Goal: Task Accomplishment & Management: Manage account settings

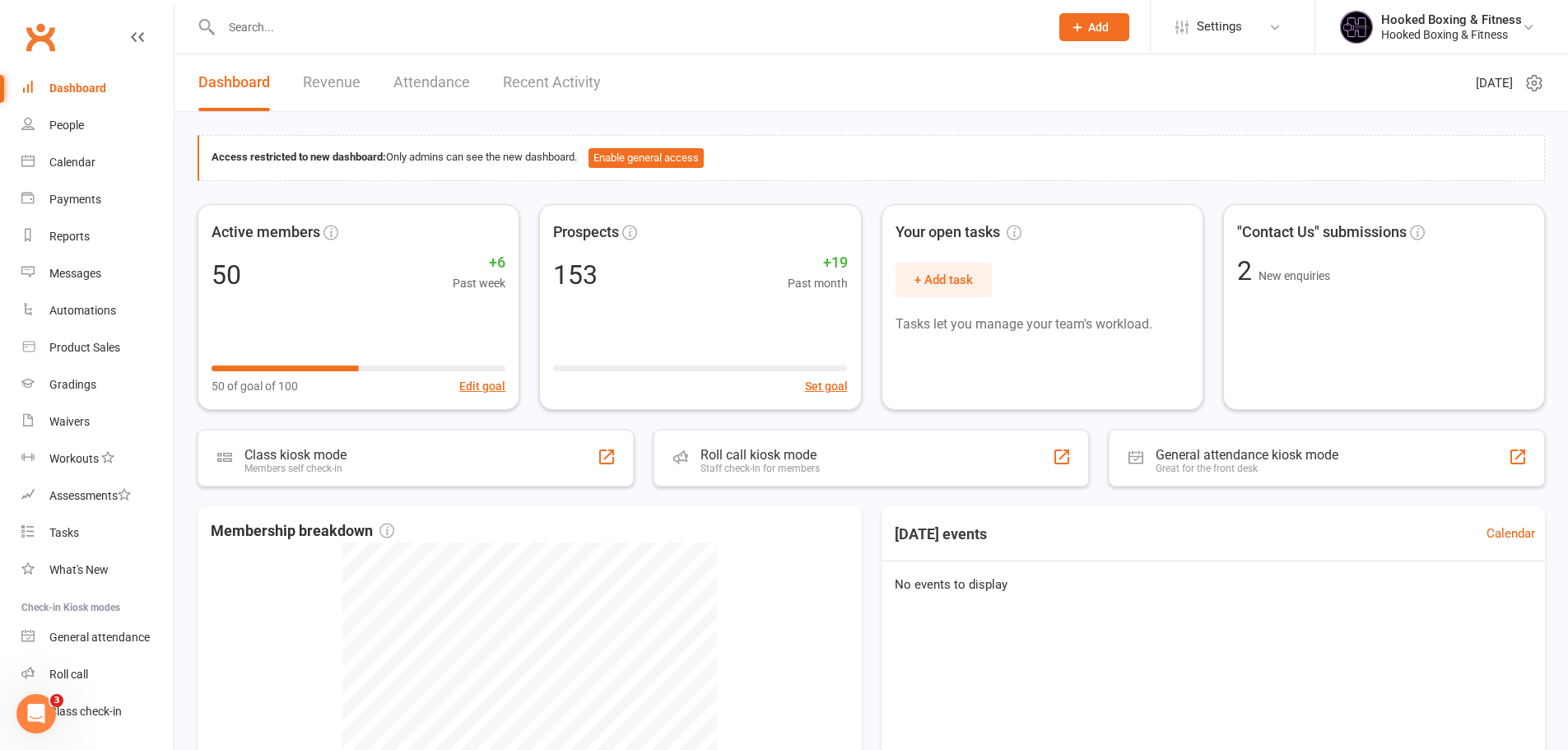
click at [383, 34] on input "text" at bounding box center [627, 27] width 822 height 23
click at [70, 245] on link "Reports" at bounding box center [98, 236] width 153 height 37
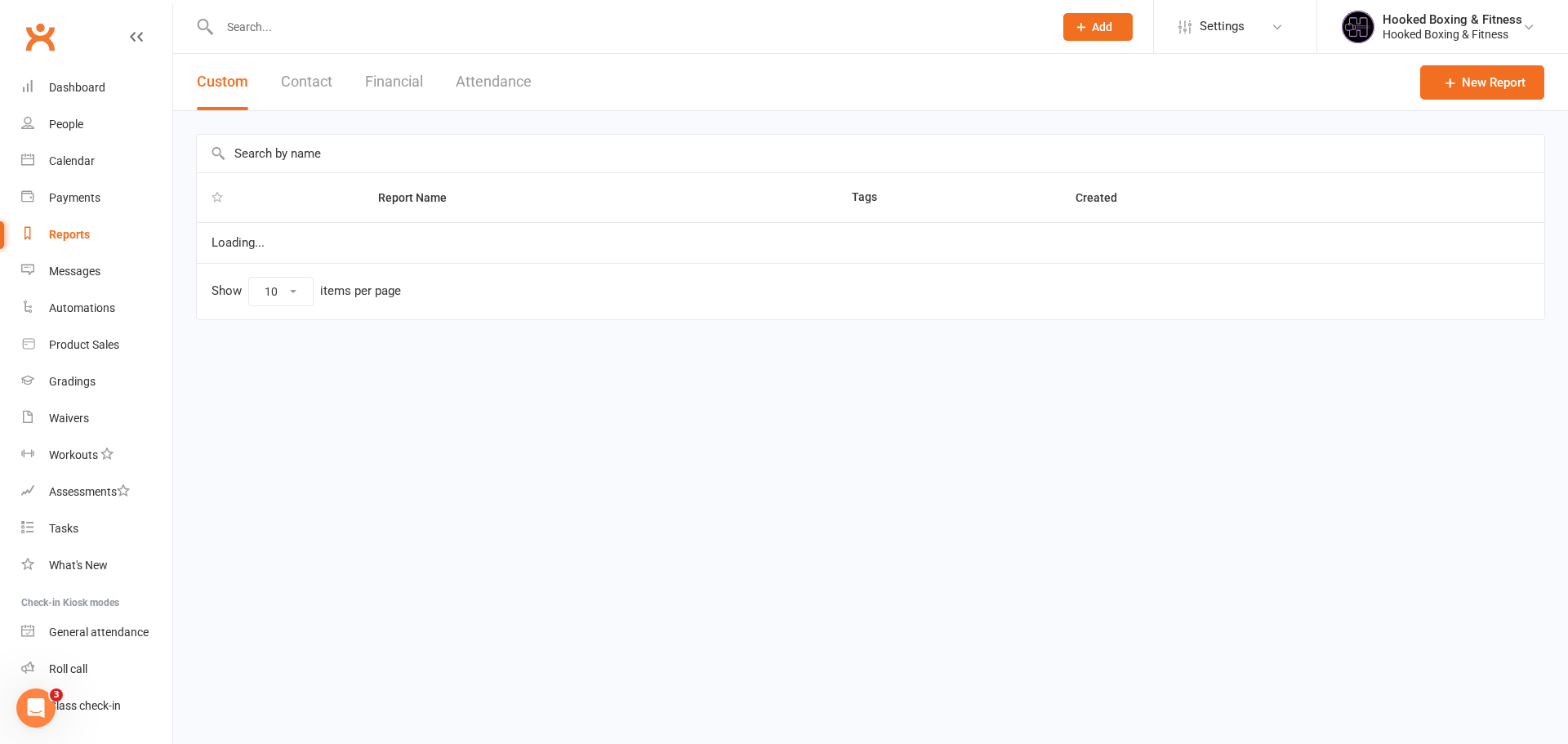
select select "50"
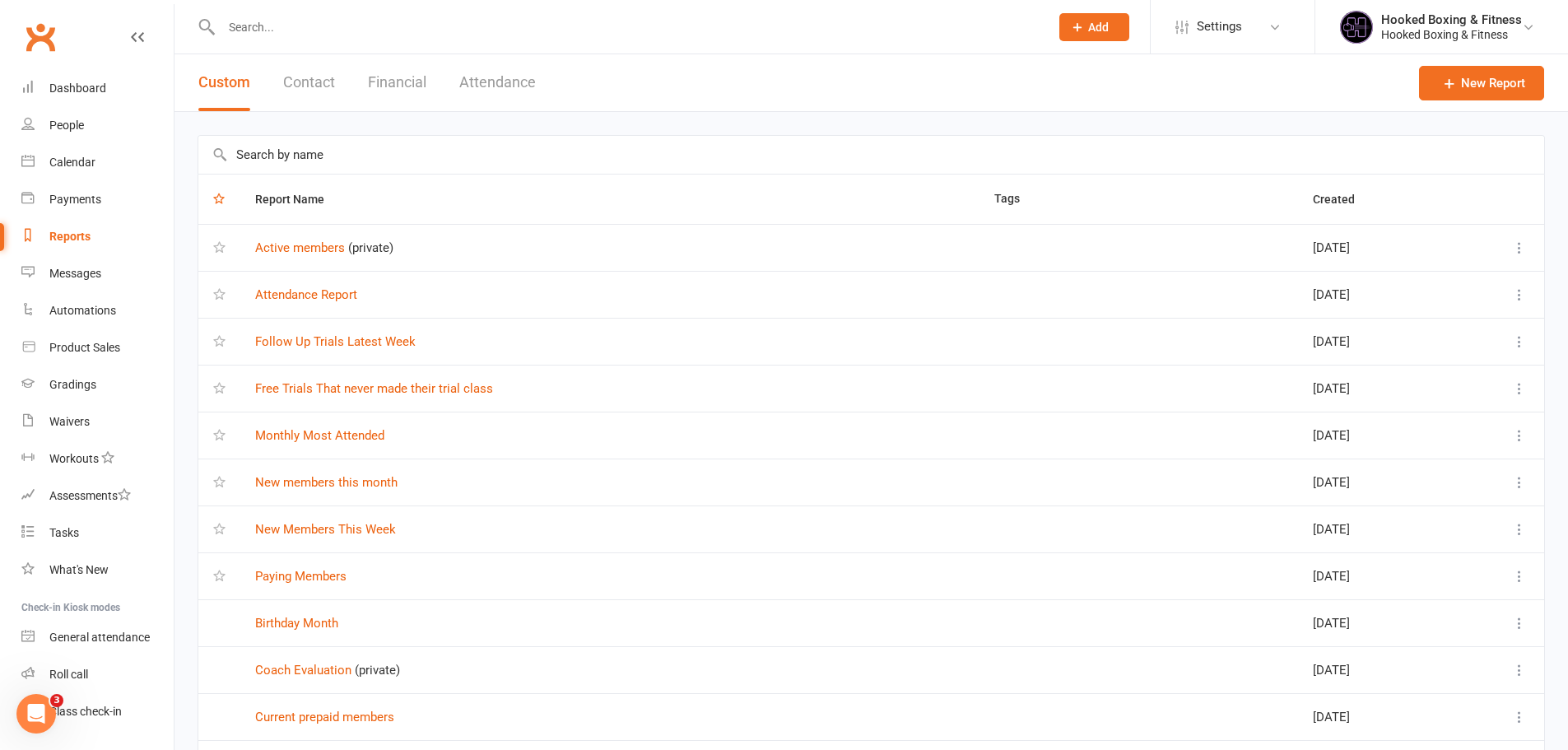
click at [392, 22] on input "text" at bounding box center [627, 27] width 822 height 23
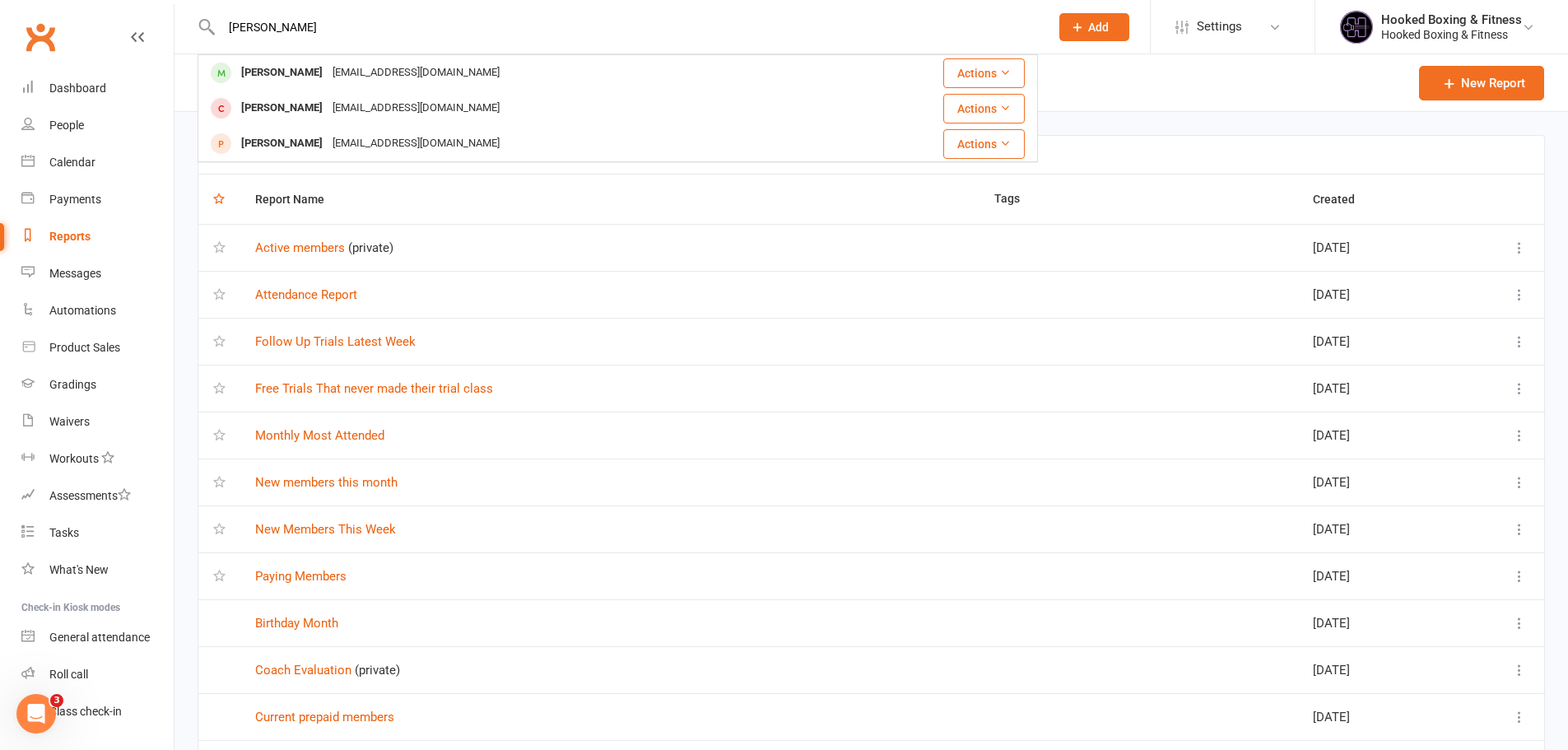
type input "[PERSON_NAME]"
click at [423, 60] on div "[PERSON_NAME] [EMAIL_ADDRESS][DOMAIN_NAME]" at bounding box center [521, 73] width 643 height 34
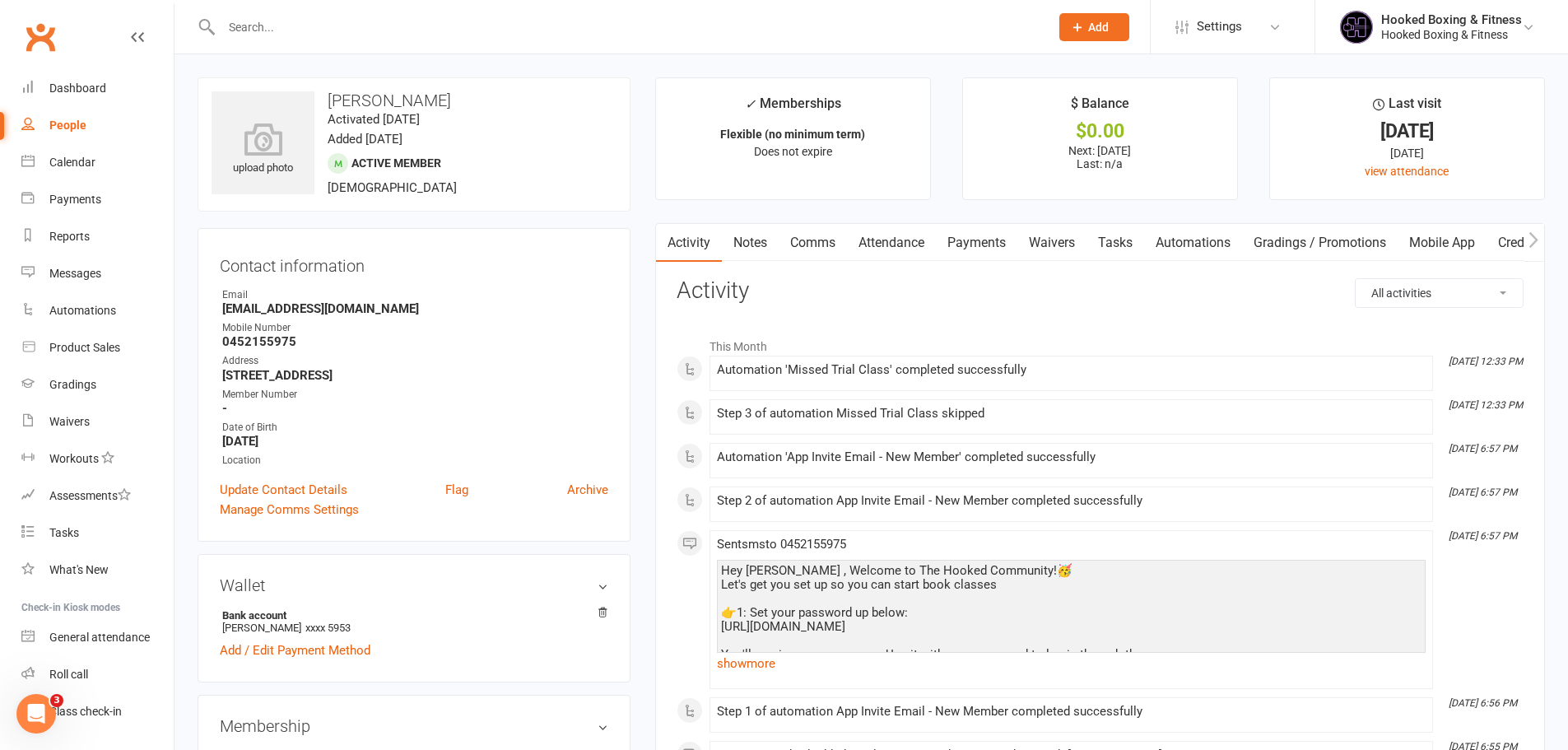
click at [952, 241] on link "Payments" at bounding box center [976, 243] width 82 height 38
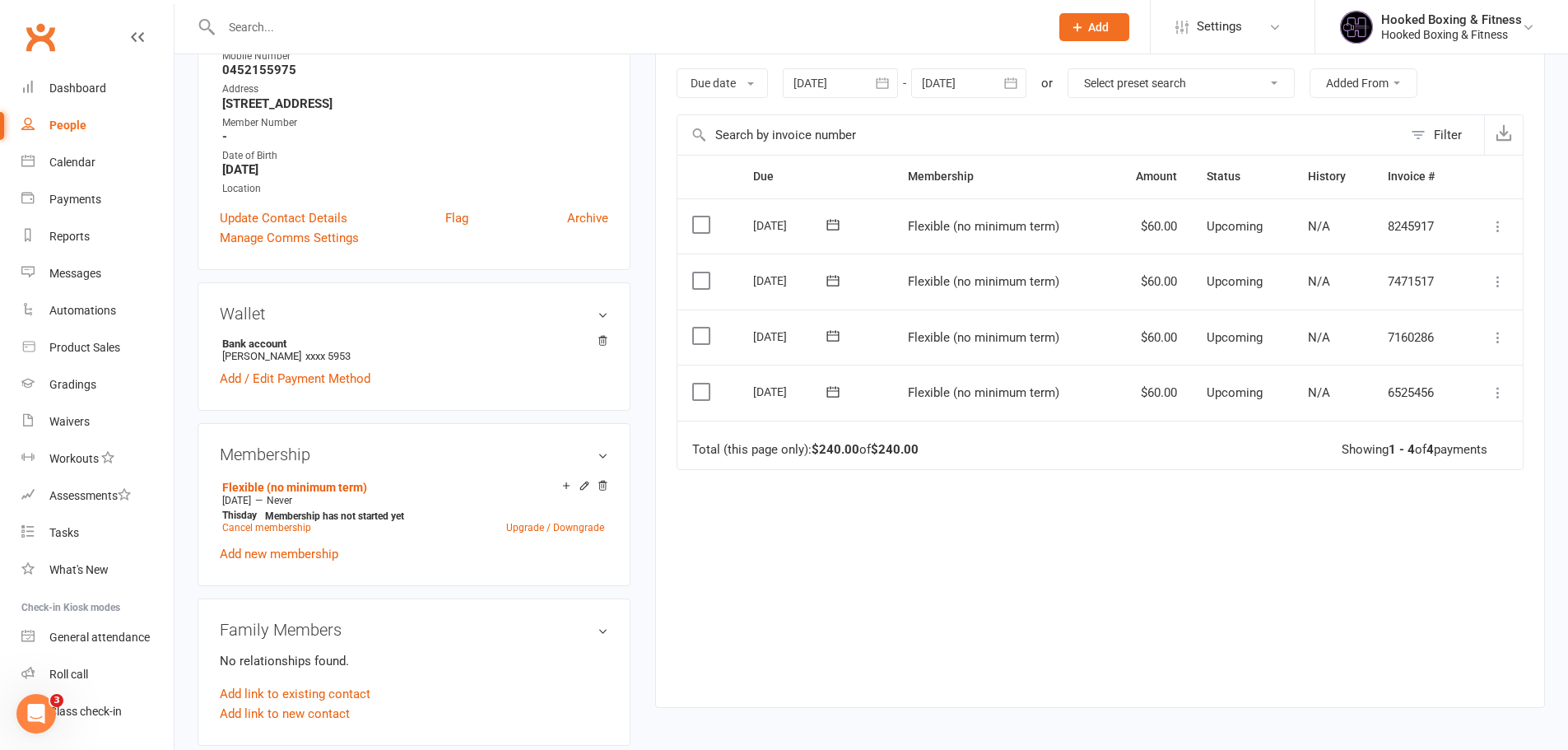
scroll to position [330, 0]
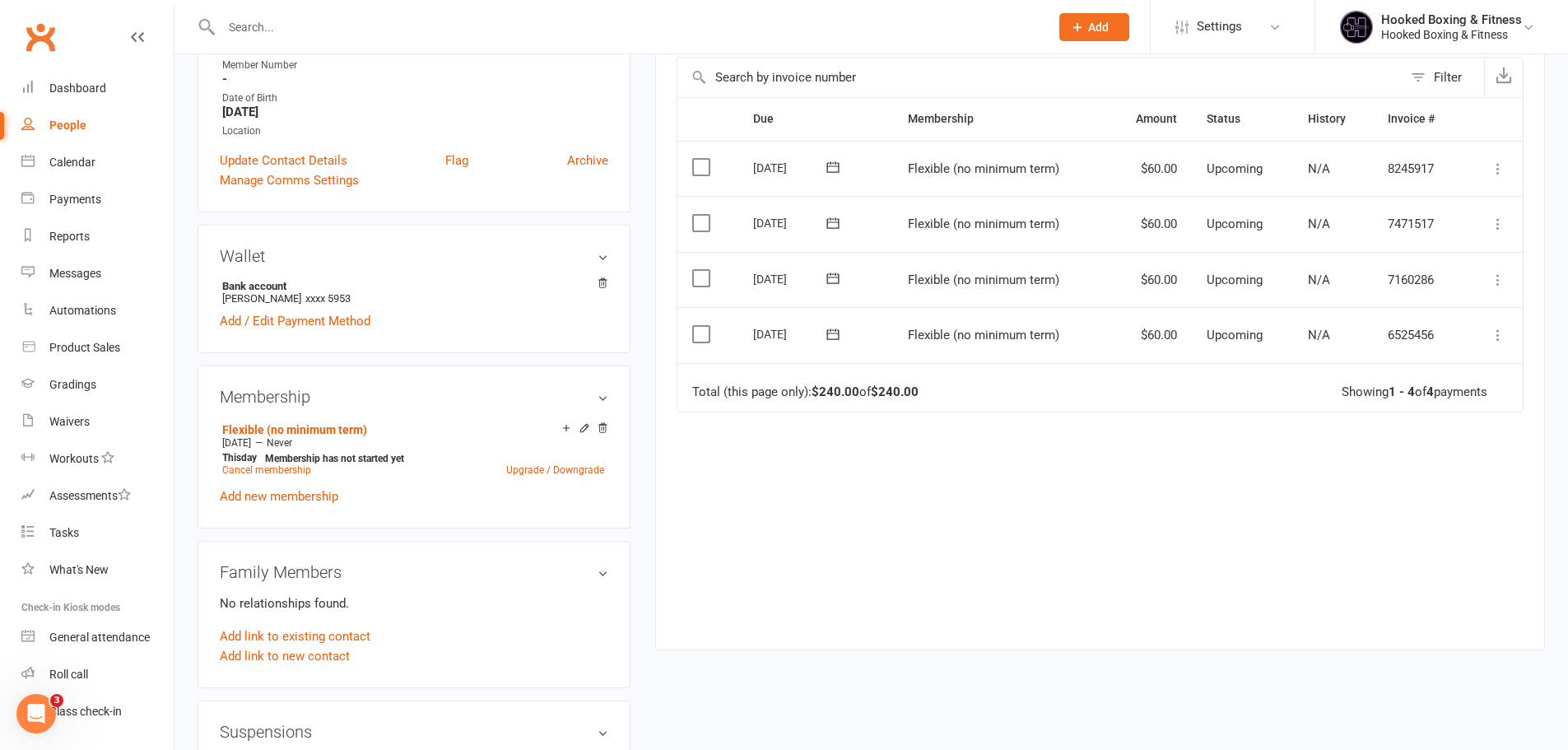
click at [988, 368] on td "Total (this page only): $240.00 of $240.00 Showing 1 - 4 of 4 payments" at bounding box center [1099, 387] width 845 height 49
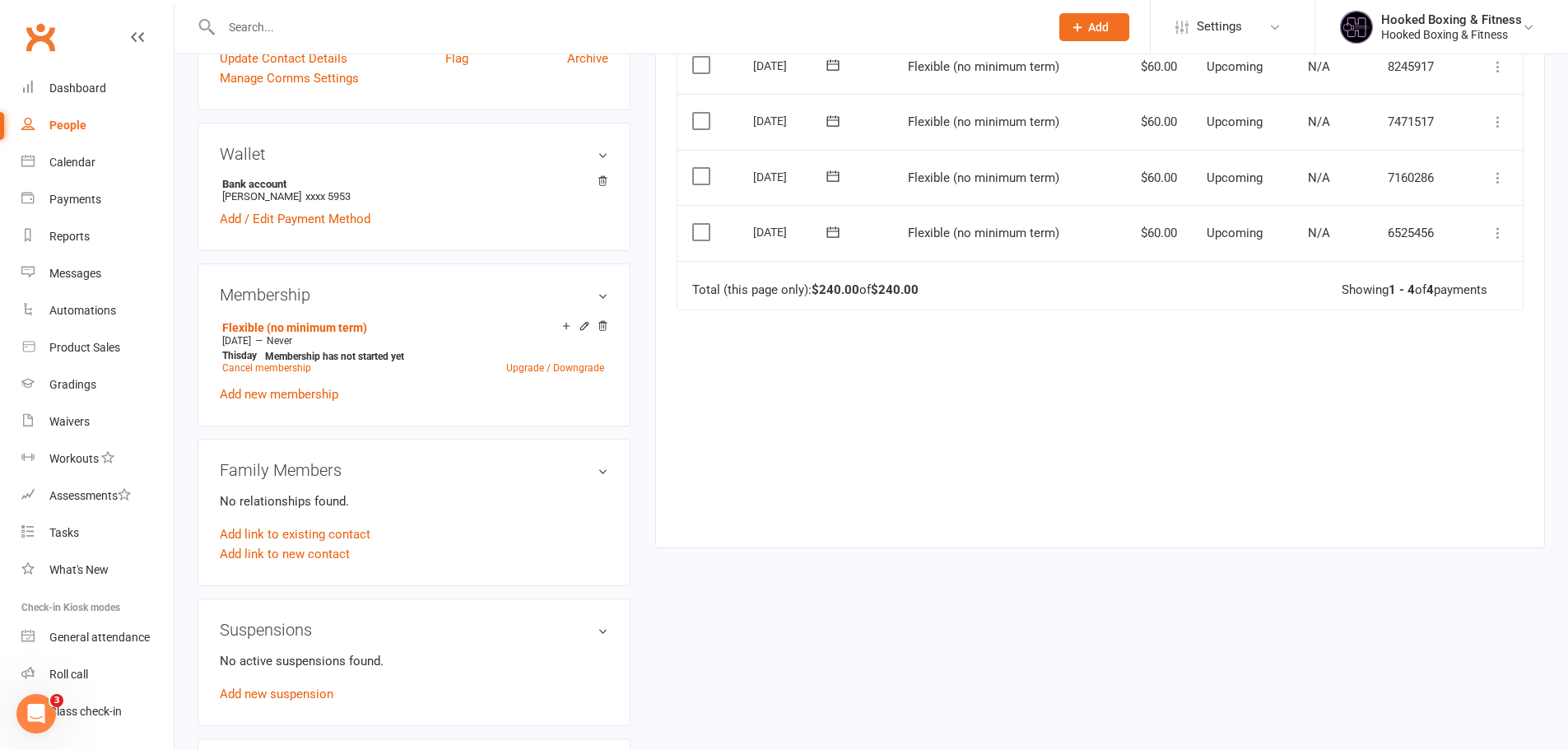
scroll to position [494, 0]
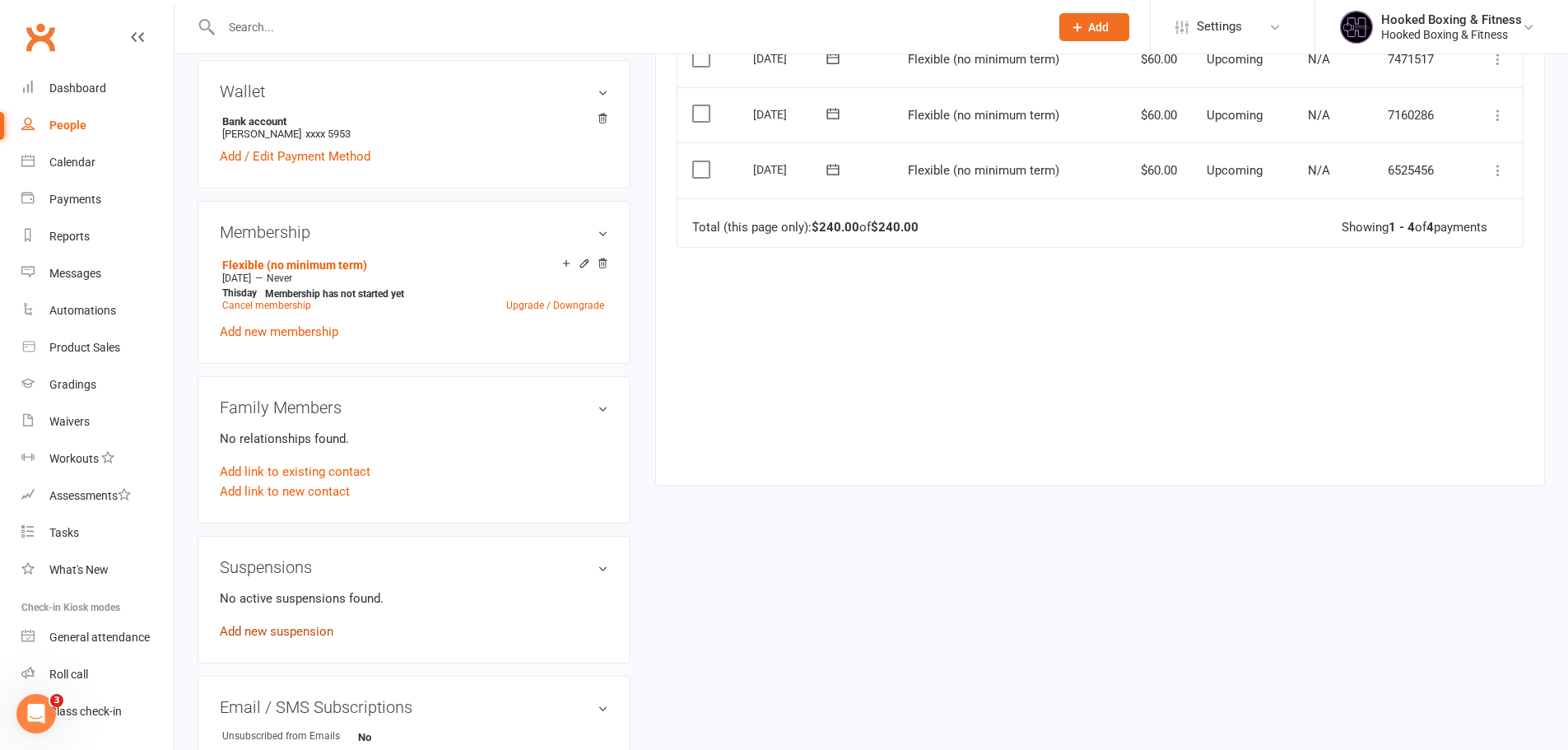
drag, startPoint x: 319, startPoint y: 627, endPoint x: 353, endPoint y: 547, distance: 86.9
click at [319, 627] on link "Add new suspension" at bounding box center [277, 631] width 113 height 14
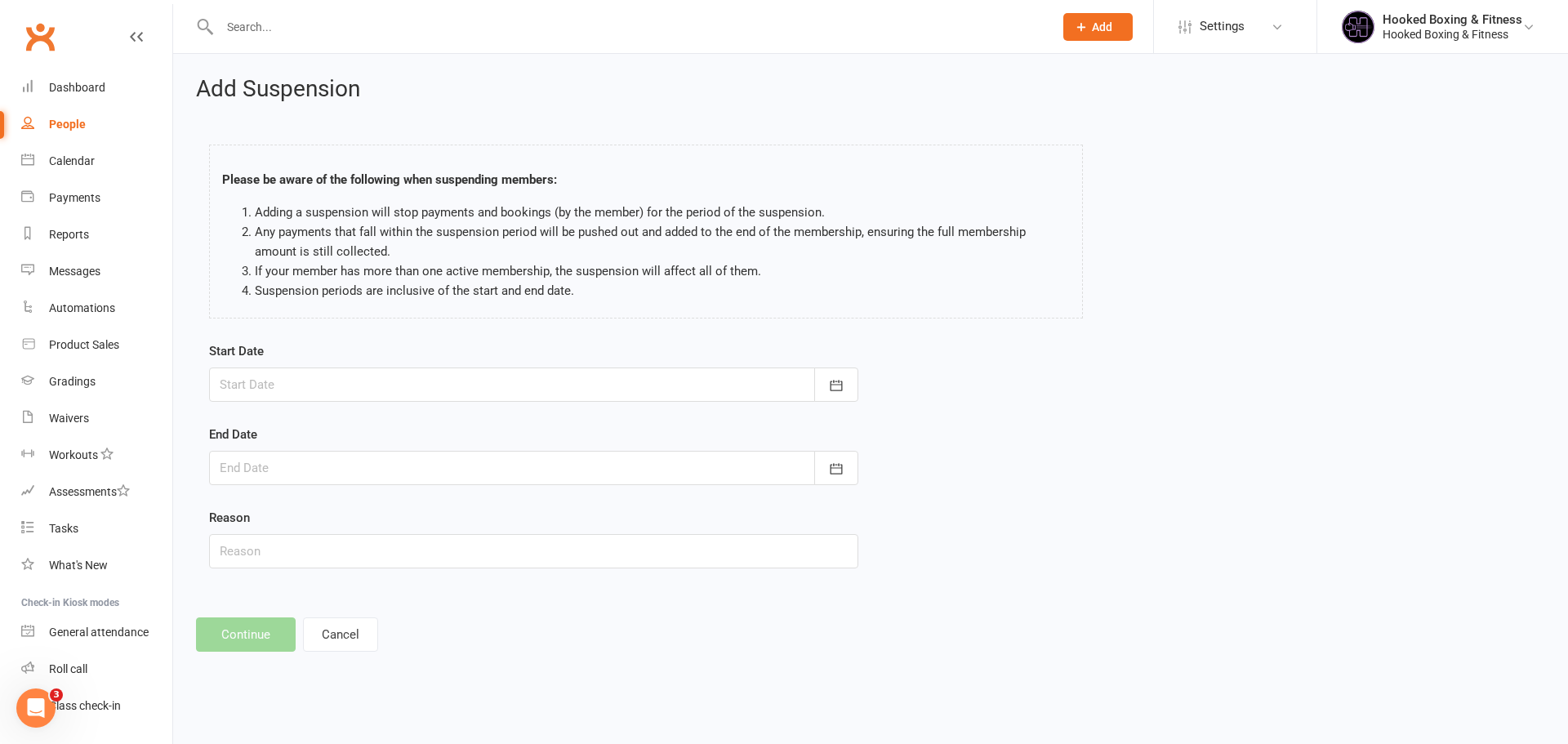
click at [384, 396] on div at bounding box center [534, 384] width 649 height 34
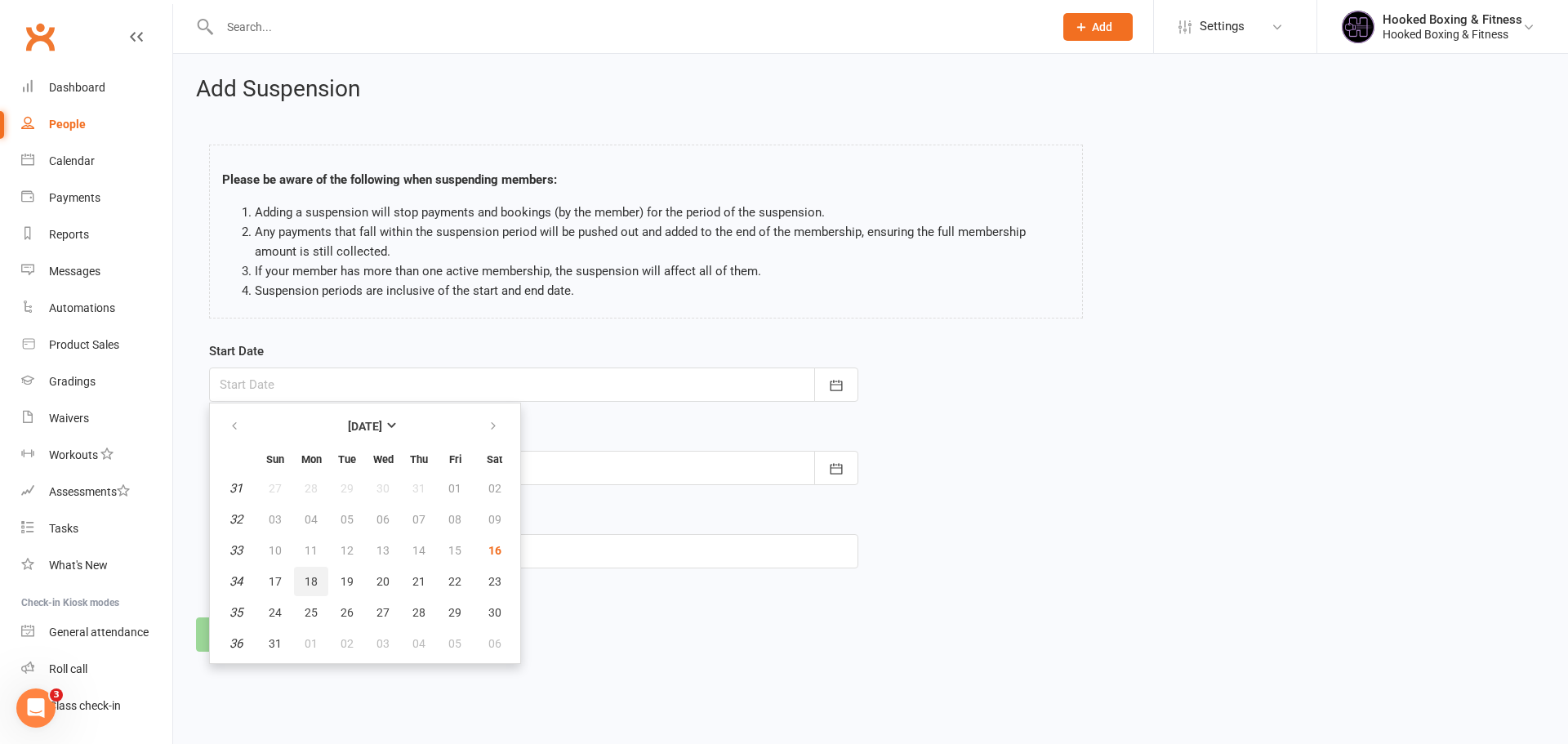
click at [310, 583] on span "18" at bounding box center [311, 581] width 13 height 13
type input "[DATE]"
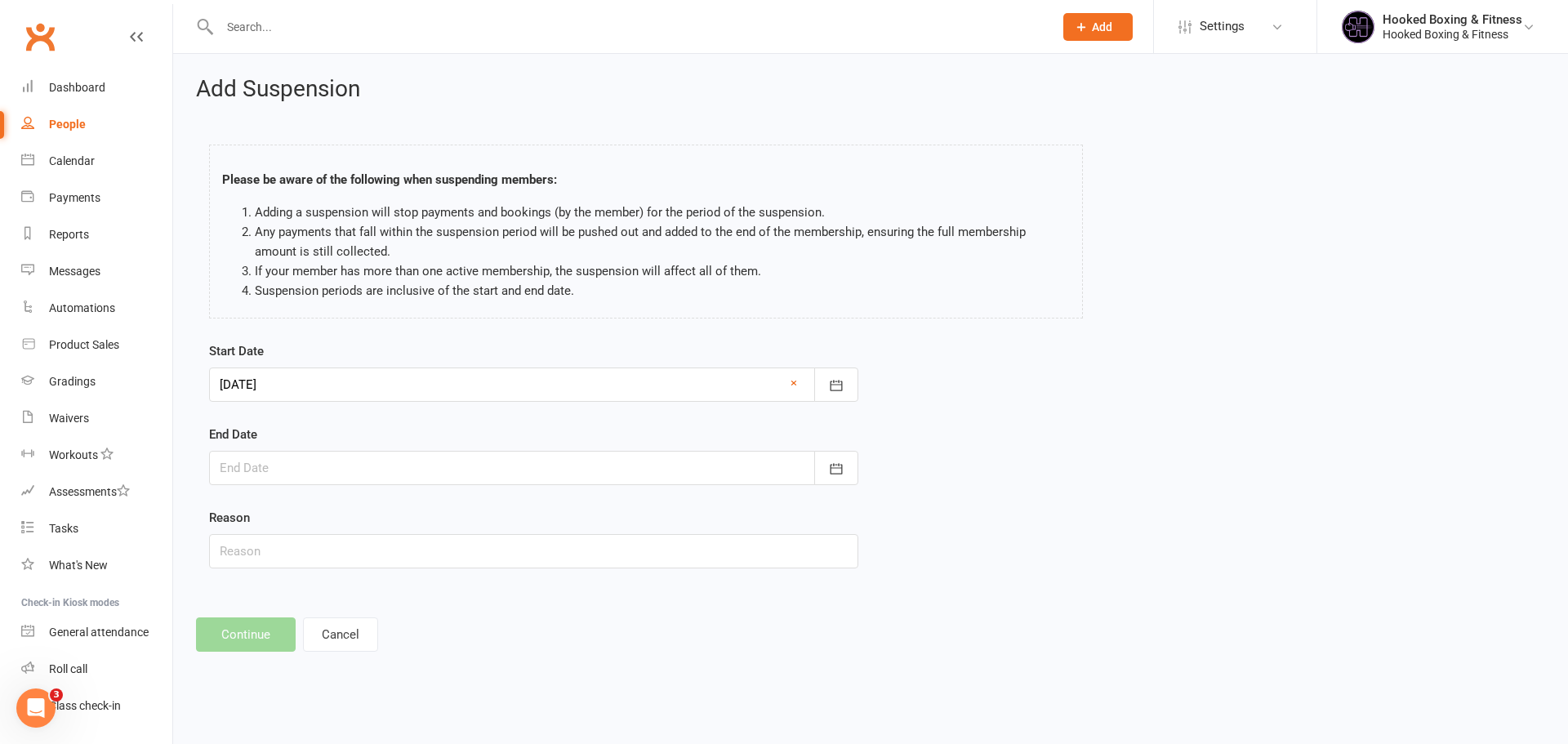
click at [379, 475] on div at bounding box center [534, 468] width 649 height 34
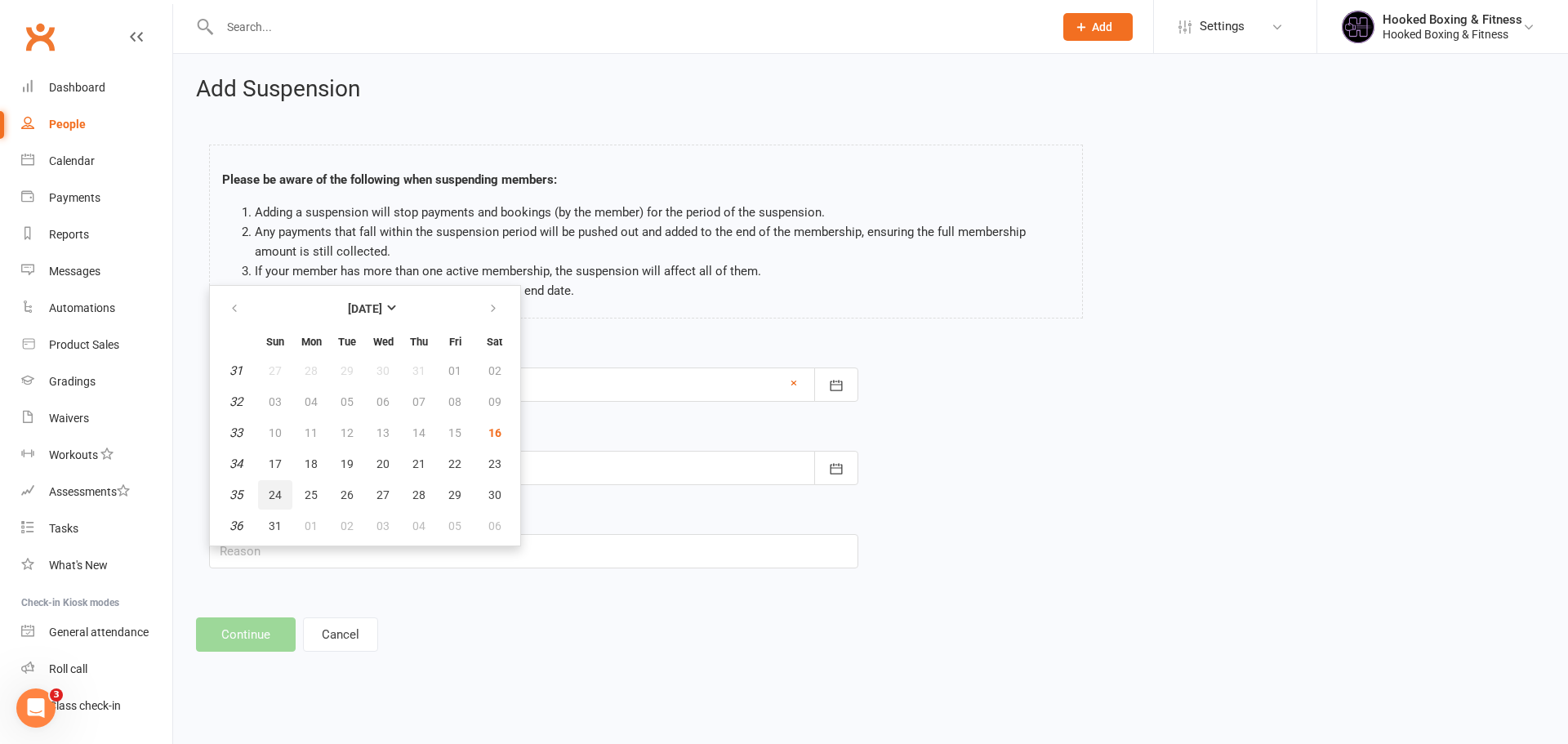
click at [271, 495] on span "24" at bounding box center [275, 495] width 13 height 13
type input "[DATE]"
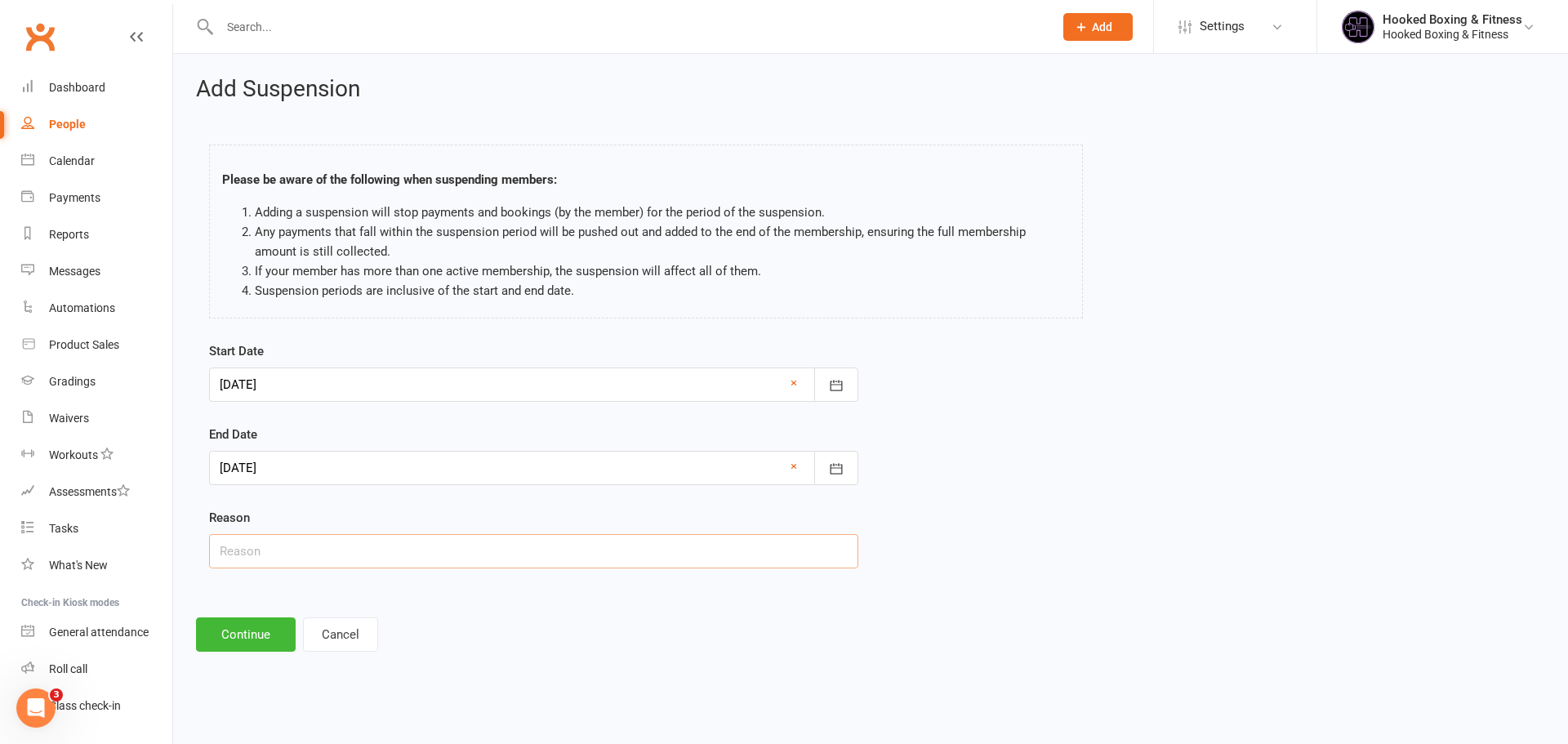
click at [292, 562] on input "text" at bounding box center [534, 551] width 649 height 34
type input "injury"
click at [263, 630] on button "Continue" at bounding box center [246, 634] width 100 height 34
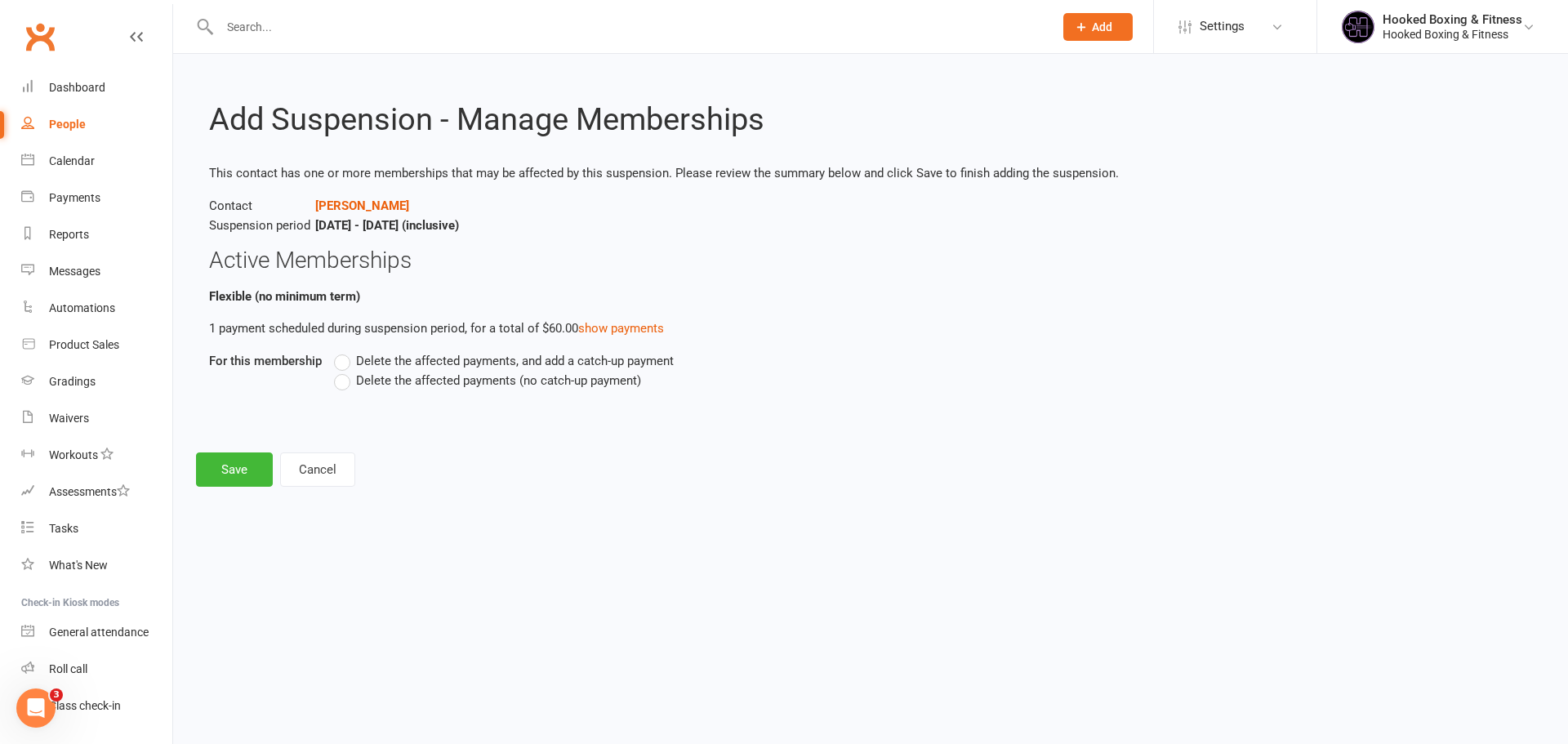
click at [566, 376] on span "Delete the affected payments (no catch-up payment)" at bounding box center [499, 379] width 285 height 17
click at [345, 371] on input "Delete the affected payments (no catch-up payment)" at bounding box center [339, 371] width 11 height 0
click at [246, 461] on button "Save" at bounding box center [234, 470] width 77 height 34
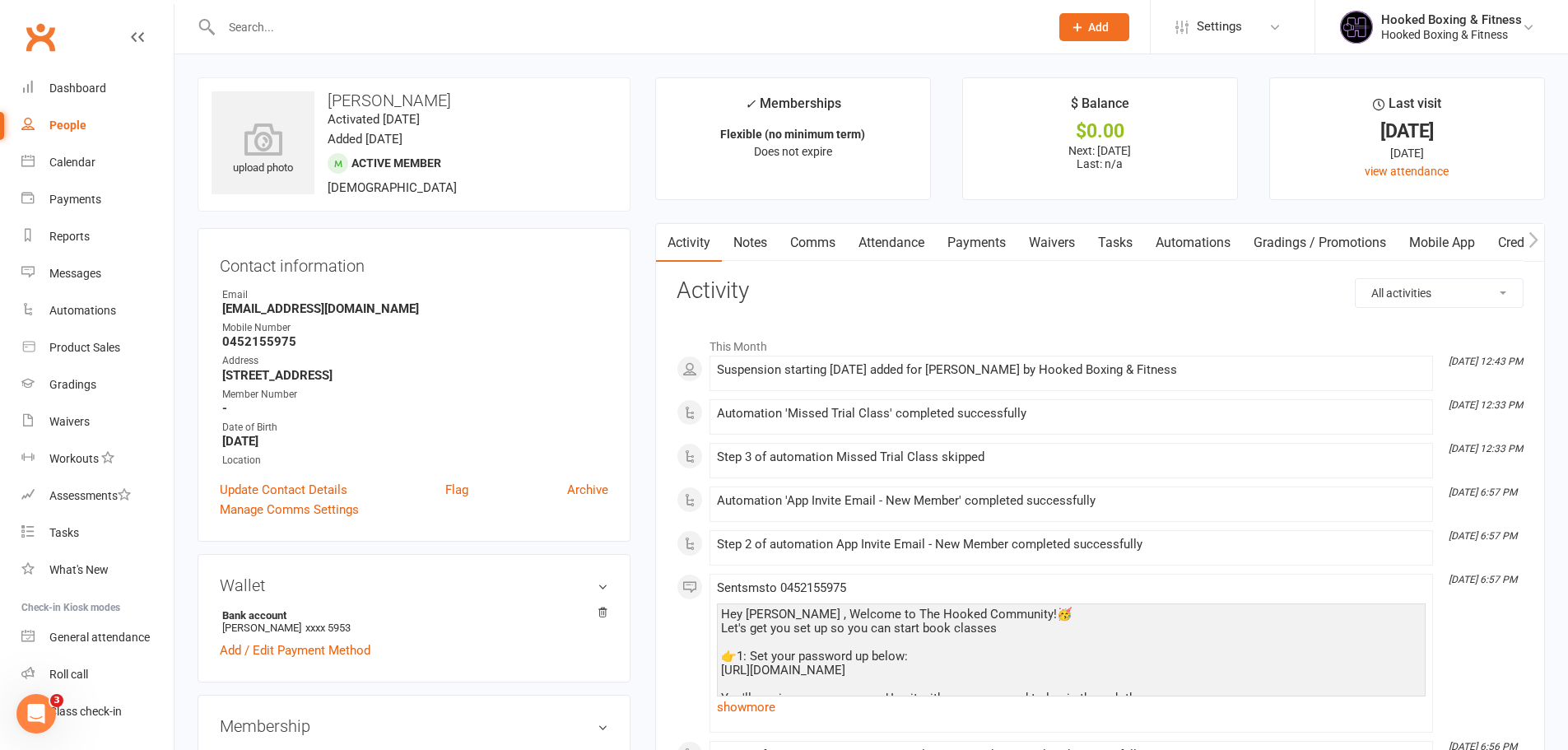
click at [418, 32] on input "text" at bounding box center [627, 27] width 822 height 23
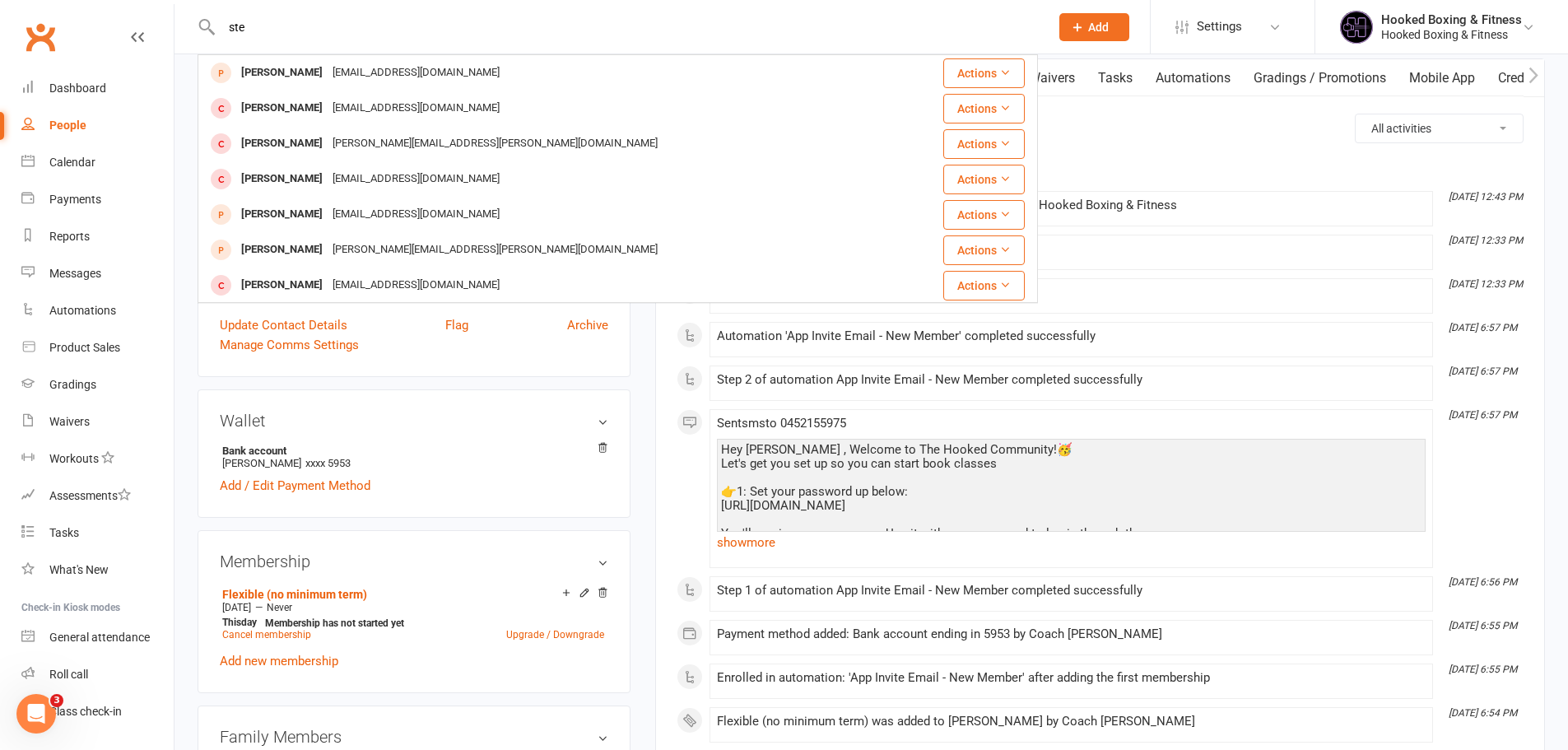
type input "ste"
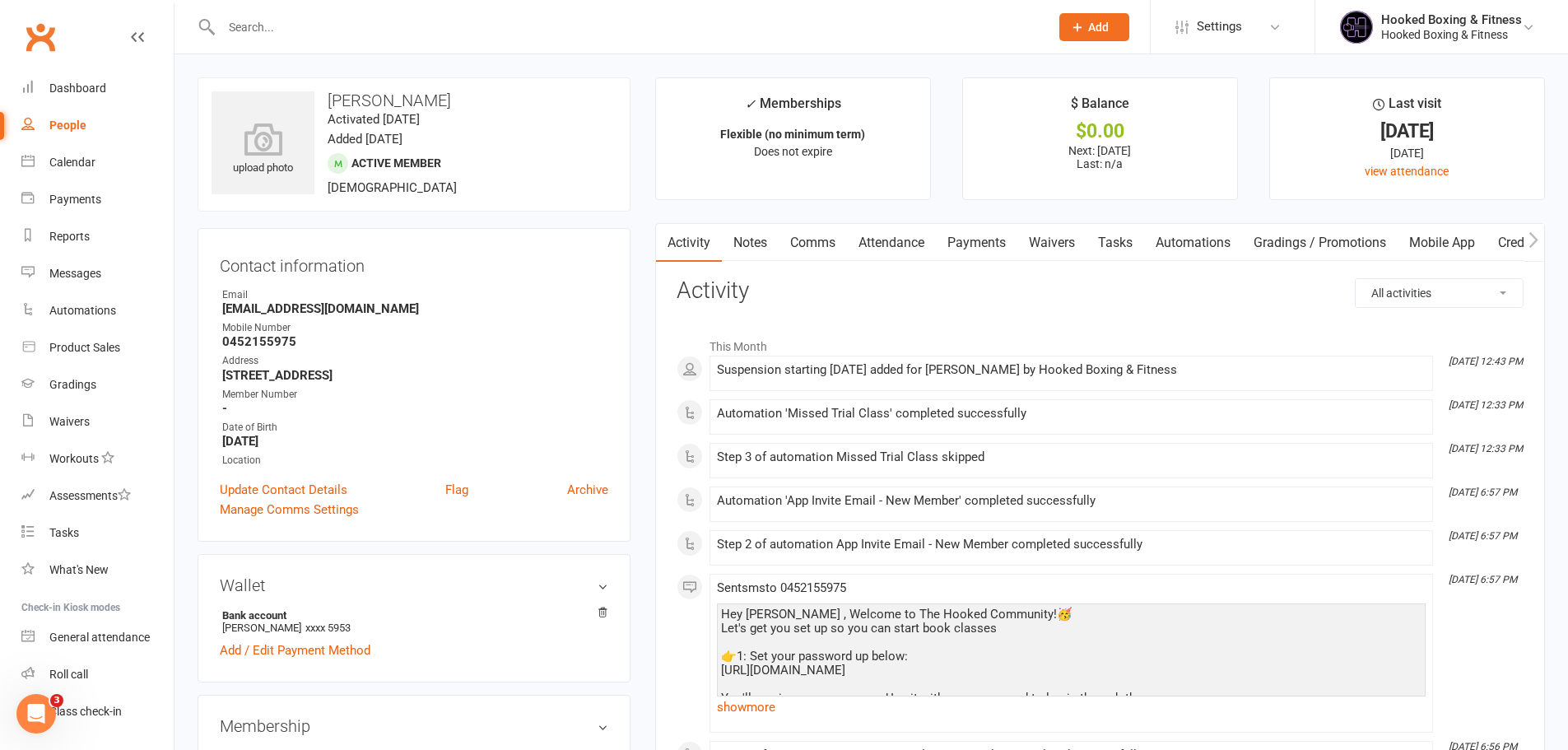
click at [529, 34] on input "text" at bounding box center [627, 27] width 822 height 23
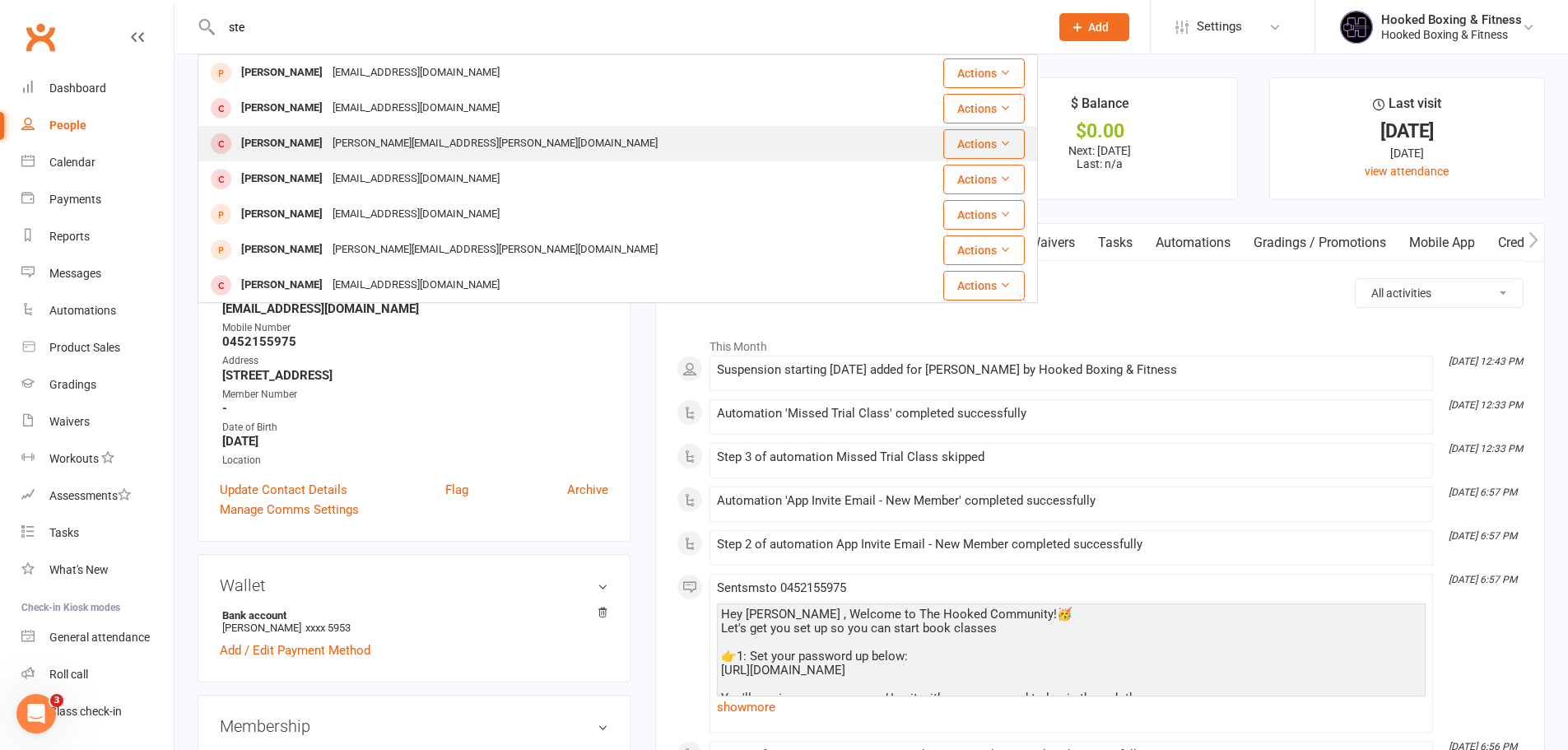
scroll to position [83, 0]
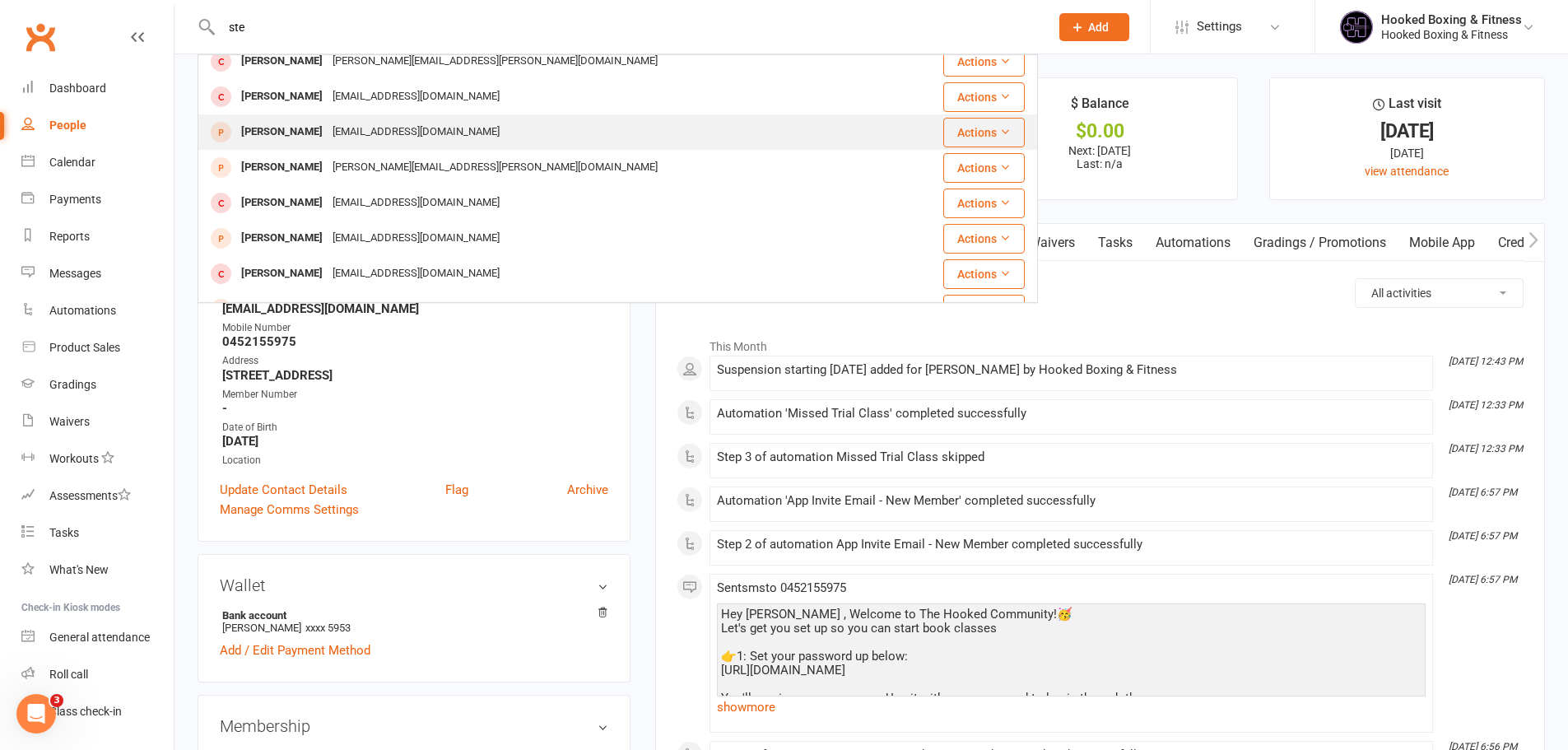
type input "ste"
click at [420, 137] on div "[EMAIL_ADDRESS][DOMAIN_NAME]" at bounding box center [416, 132] width 177 height 24
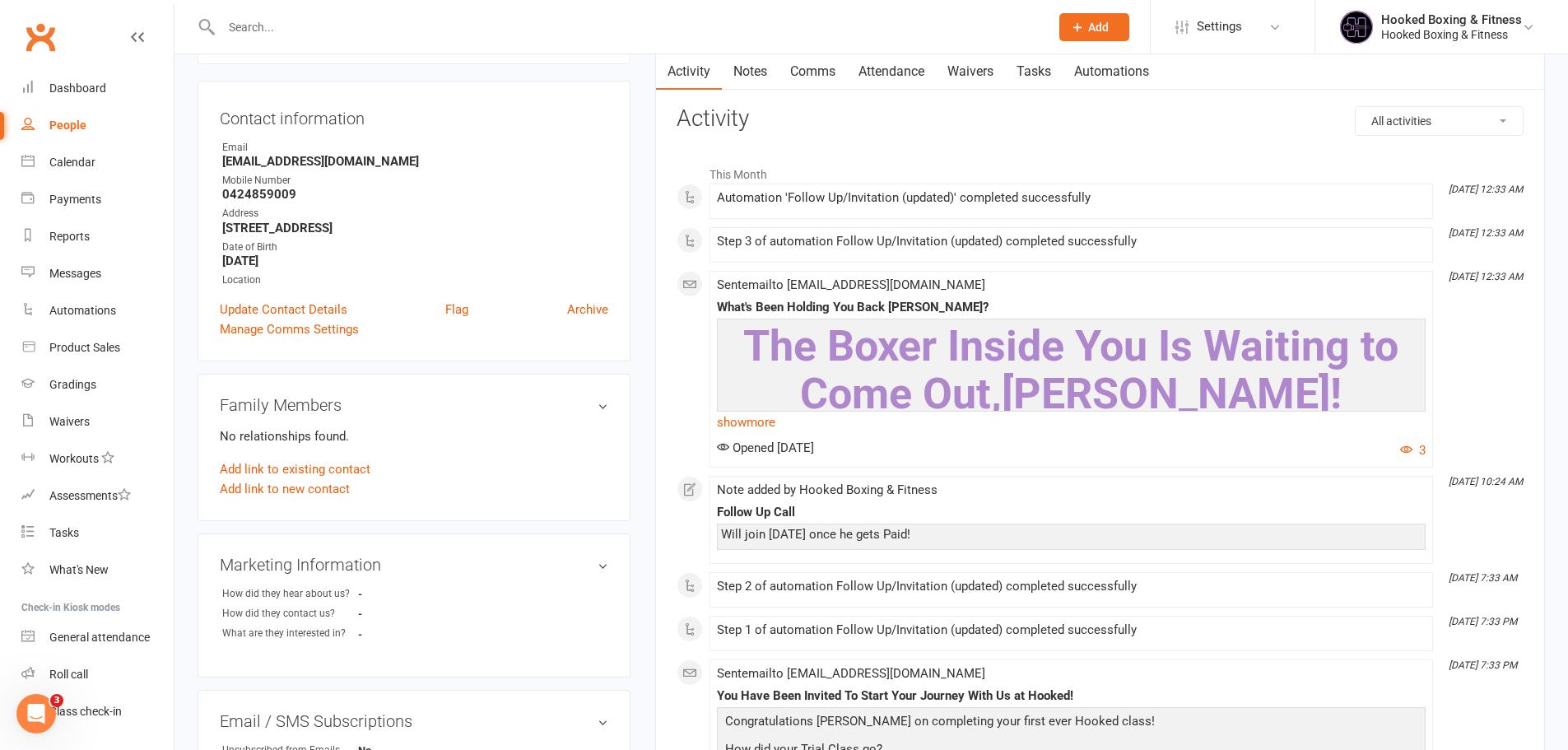
scroll to position [164, 0]
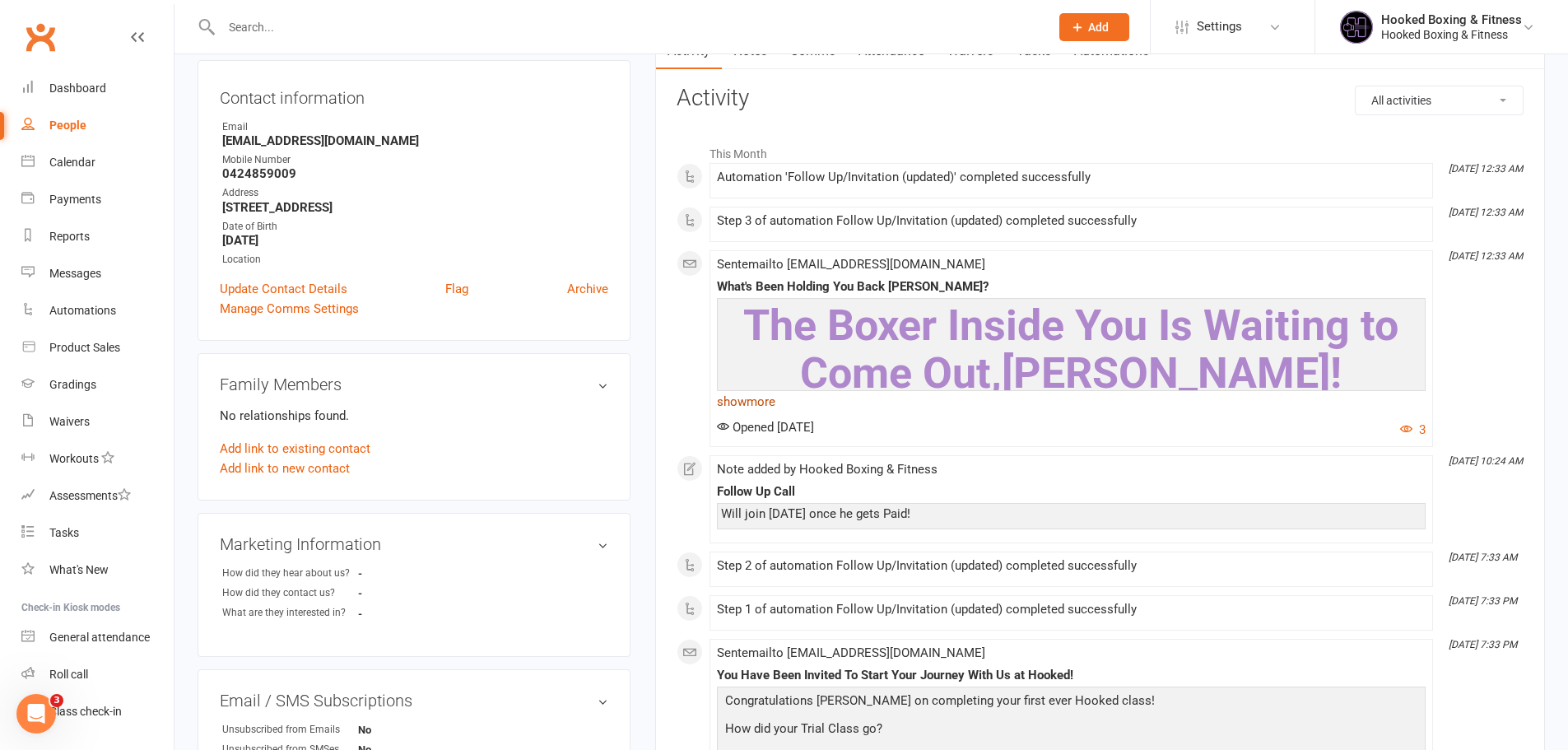
click at [758, 407] on link "show more" at bounding box center [1070, 401] width 709 height 23
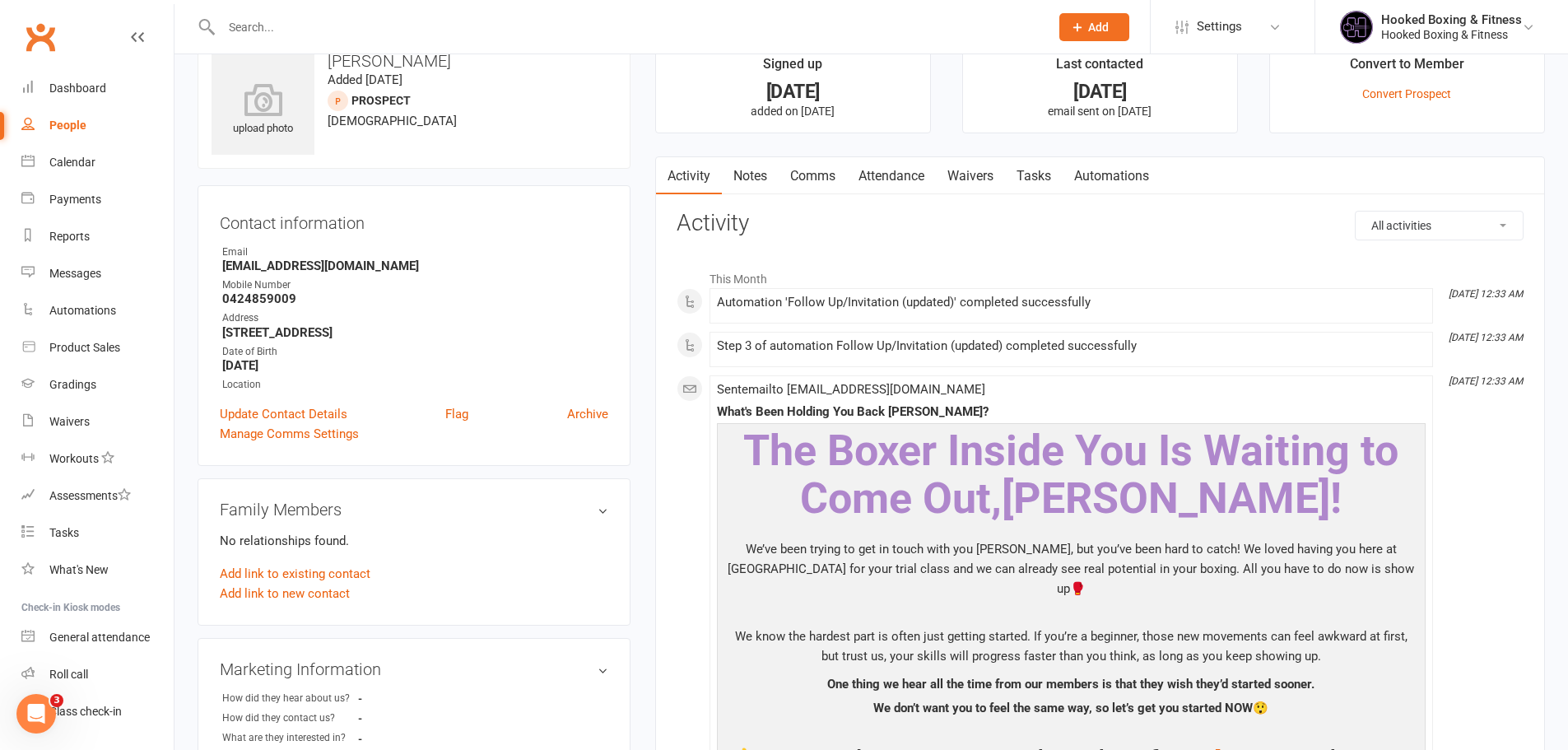
scroll to position [0, 0]
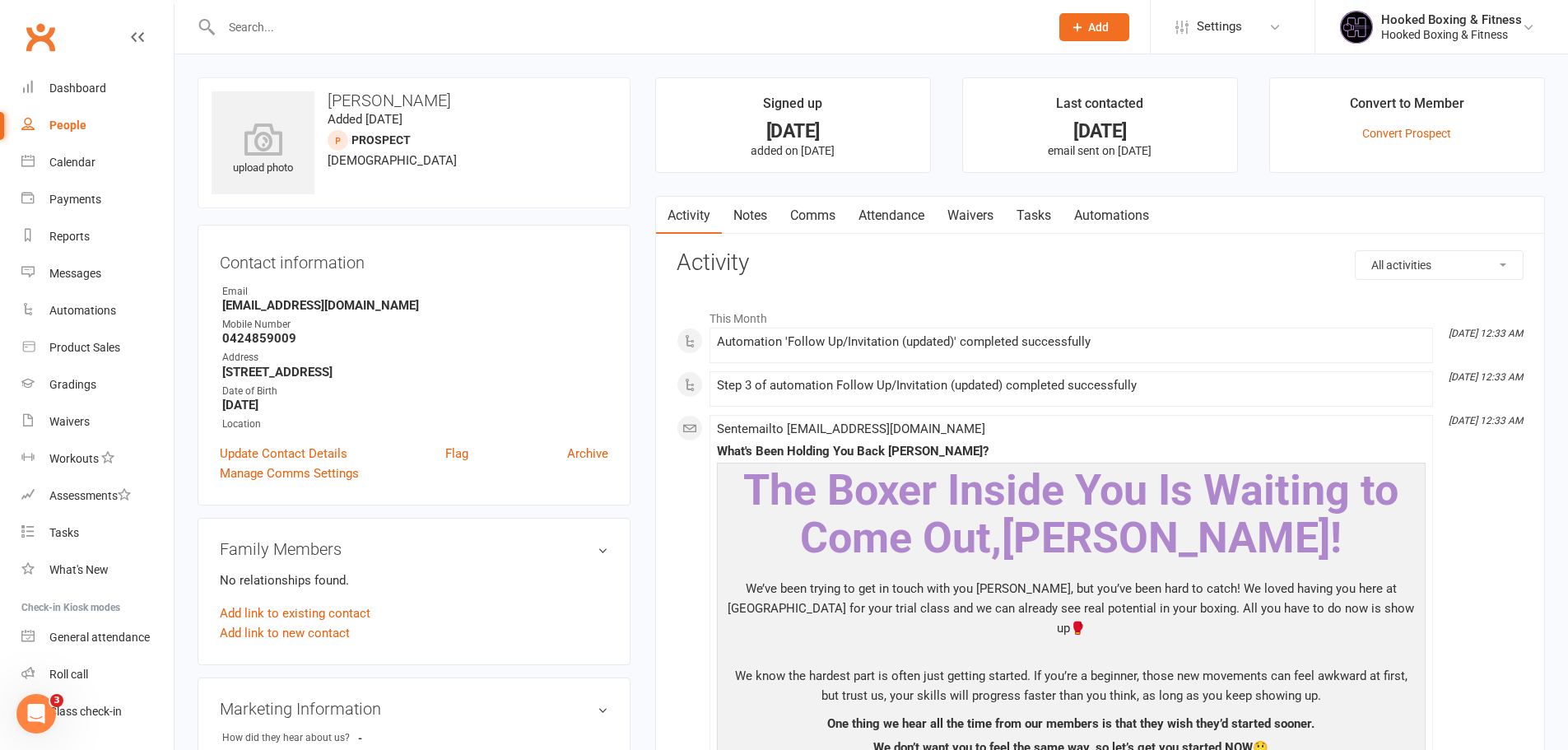
click at [739, 199] on link "Notes" at bounding box center [750, 216] width 57 height 38
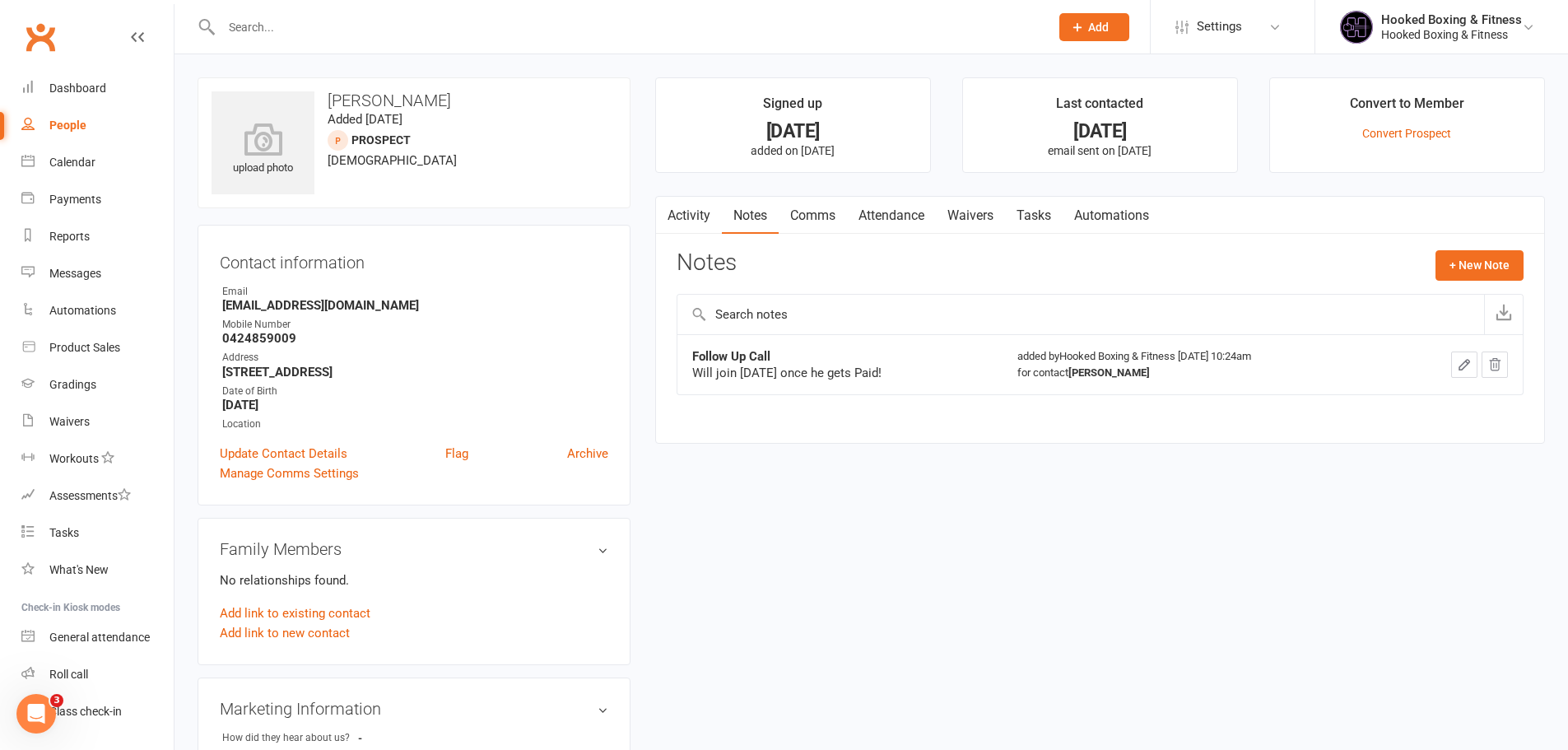
click at [328, 99] on h3 "[PERSON_NAME]" at bounding box center [414, 101] width 405 height 18
copy h3 "[PERSON_NAME]"
